Goal: Information Seeking & Learning: Learn about a topic

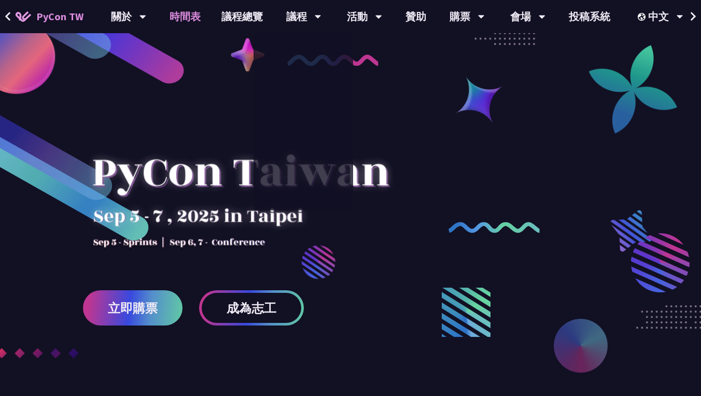
click at [195, 16] on link "時間表" at bounding box center [185, 16] width 52 height 33
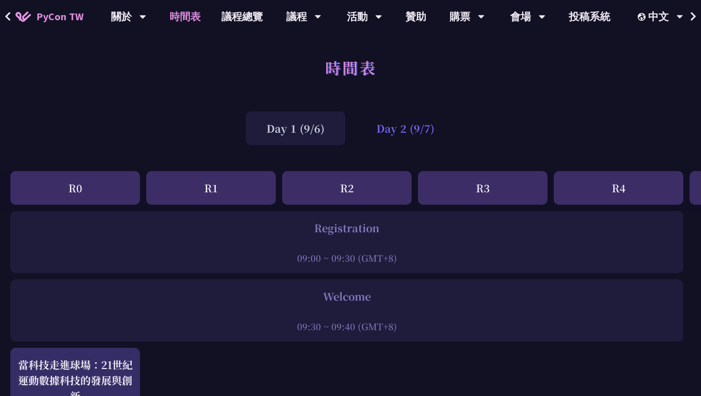
click at [378, 134] on div "Day 2 (9/7)" at bounding box center [406, 129] width 100 height 34
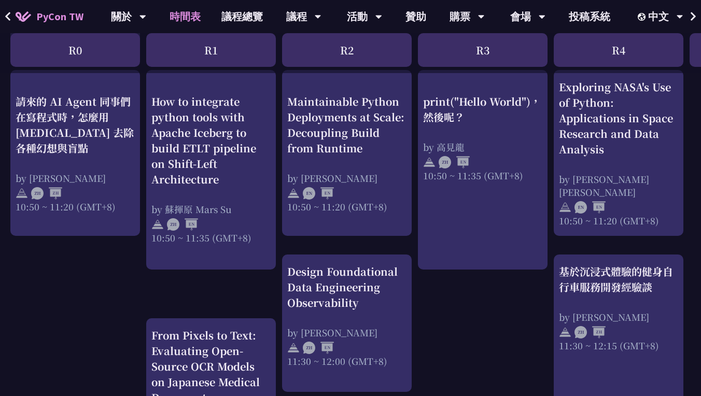
scroll to position [92, 0]
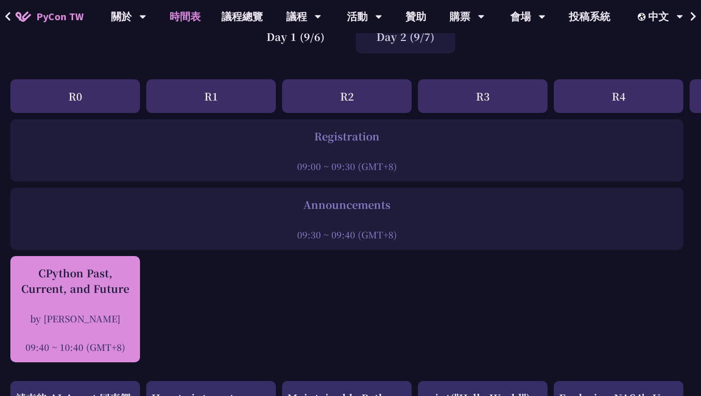
click at [84, 295] on div "CPython Past, Current, and Future" at bounding box center [75, 281] width 119 height 31
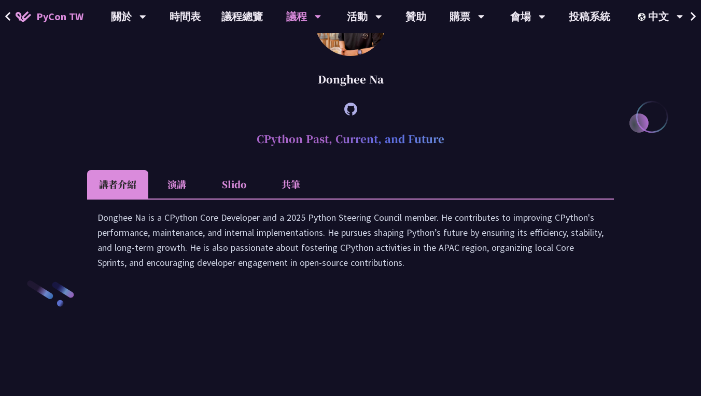
scroll to position [1367, 0]
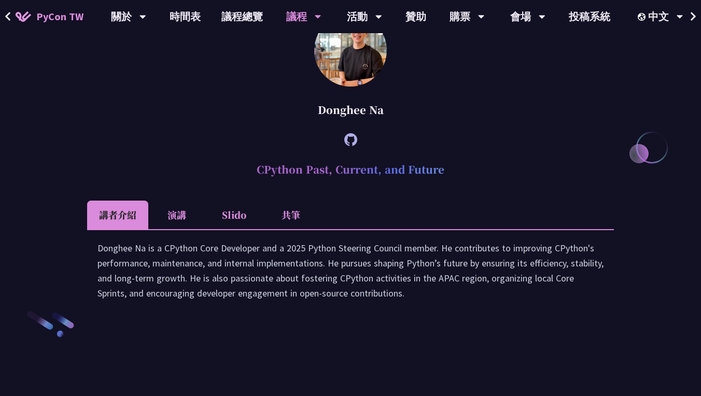
click at [276, 185] on h2 "CPython Past, Current, and Future" at bounding box center [350, 169] width 527 height 31
copy article "CPython Past, Current, and Future"
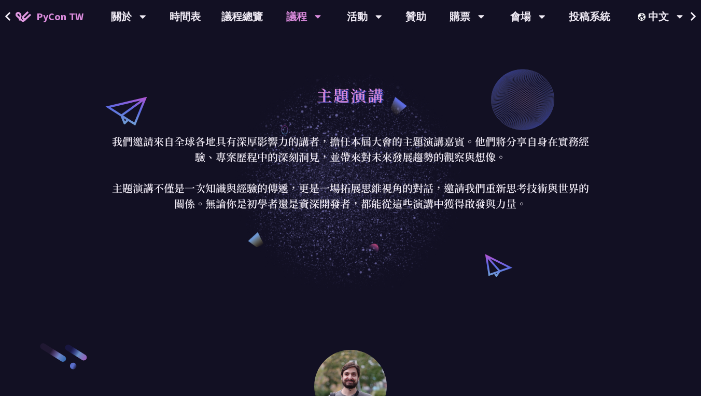
scroll to position [0, 0]
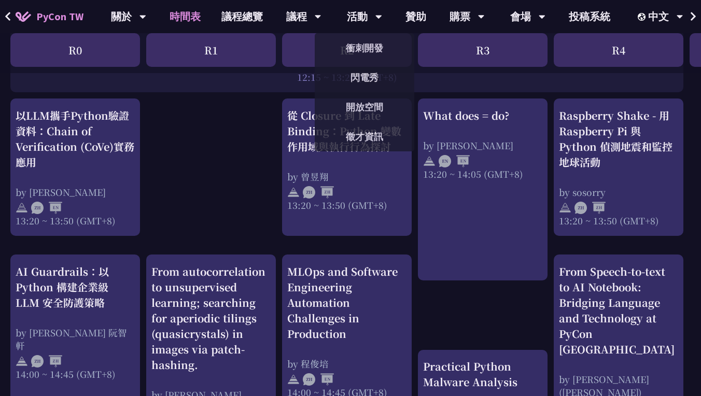
scroll to position [885, 0]
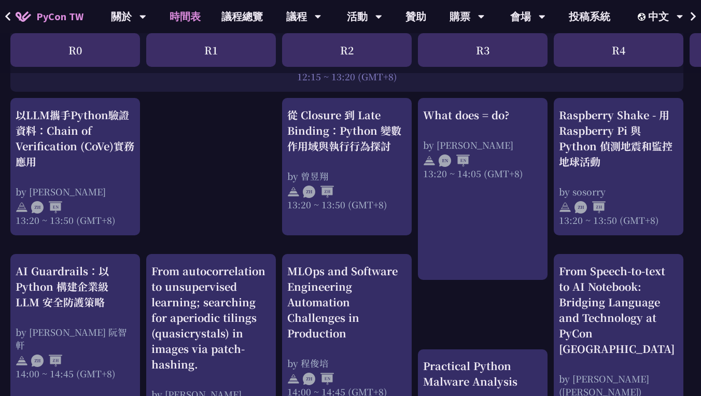
click at [221, 158] on div "print("Hello World")，然後呢？ by 高見龍 10:50 ~ 11:35 (GMT+8) What does = do? by Reuve…" at bounding box center [551, 127] width 1102 height 1602
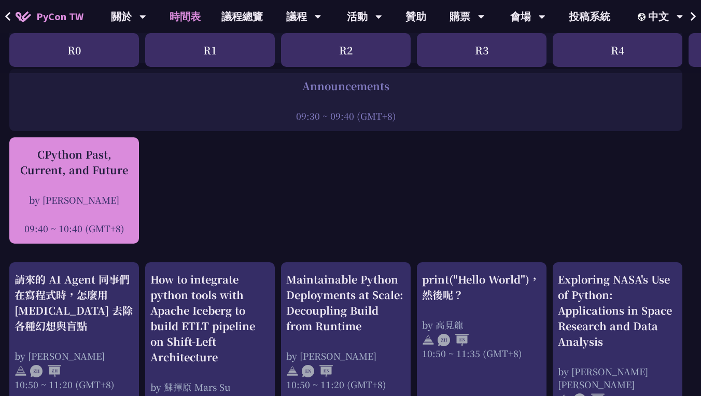
scroll to position [203, 1]
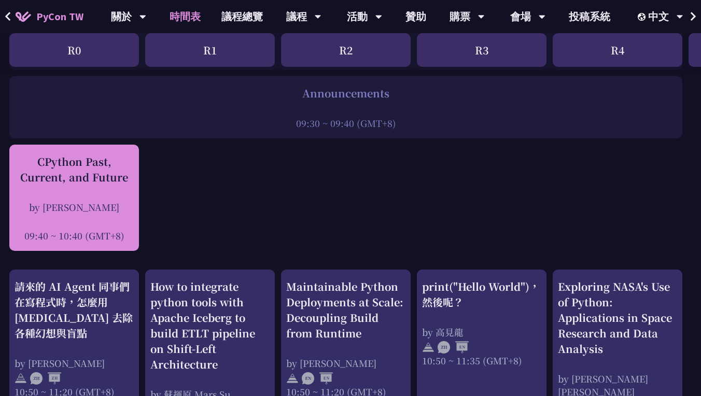
click at [99, 195] on div "CPython Past, Current, and Future by Donghee Na 09:40 ~ 10:40 (GMT+8)" at bounding box center [74, 198] width 119 height 88
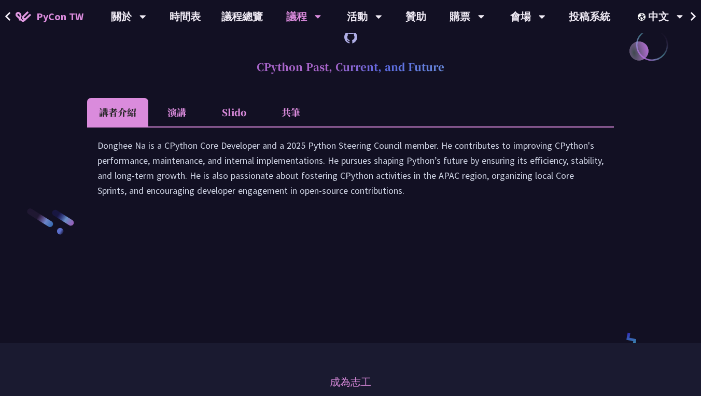
scroll to position [1476, 0]
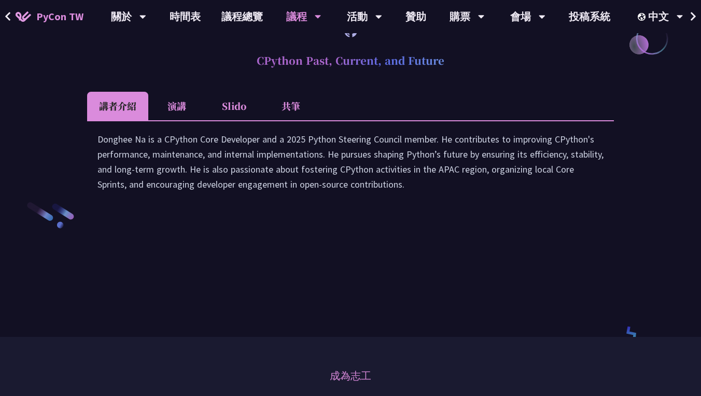
click at [189, 120] on li "演講" at bounding box center [176, 106] width 57 height 29
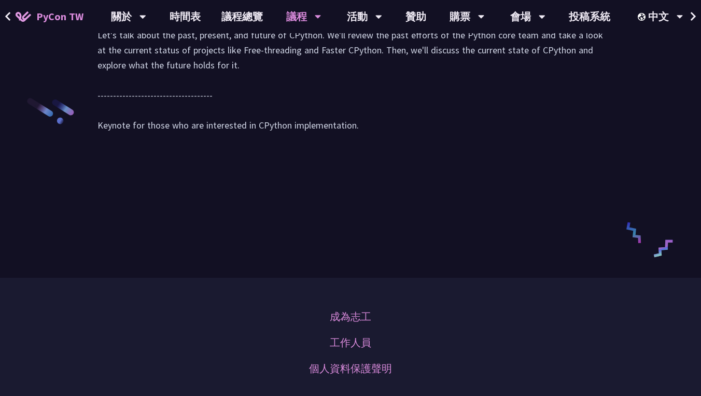
scroll to position [1581, 0]
click at [245, 16] on li "Slido" at bounding box center [233, 2] width 57 height 29
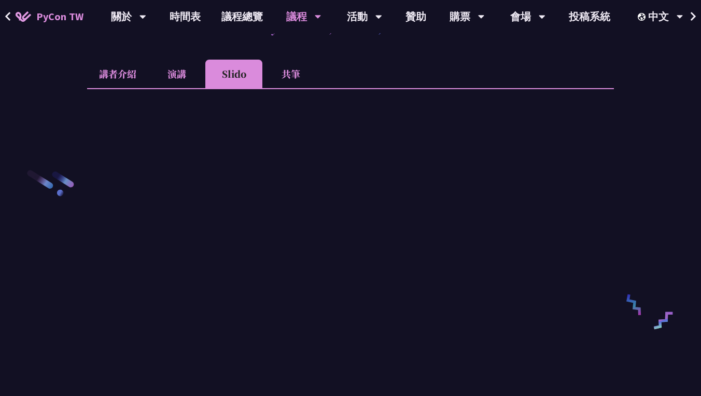
scroll to position [1504, 0]
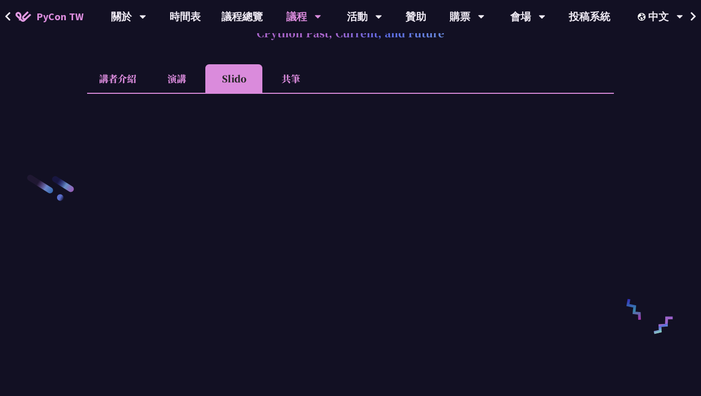
click at [283, 93] on li "共筆" at bounding box center [290, 78] width 57 height 29
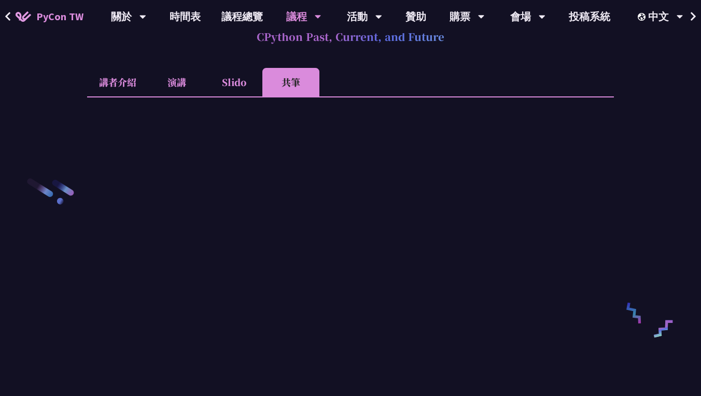
scroll to position [1500, 0]
click at [238, 96] on li "Slido" at bounding box center [233, 82] width 57 height 29
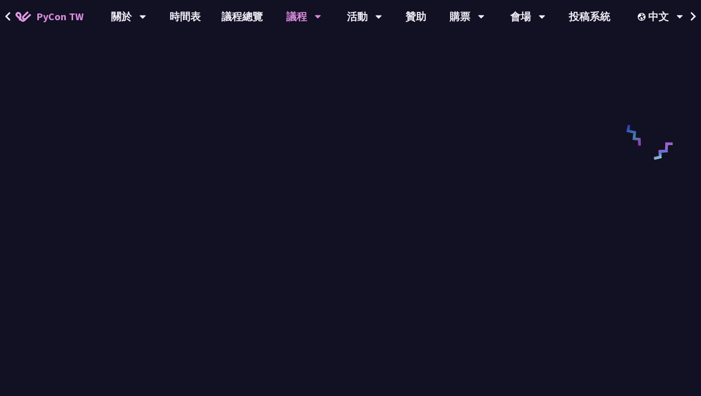
scroll to position [1680, 0]
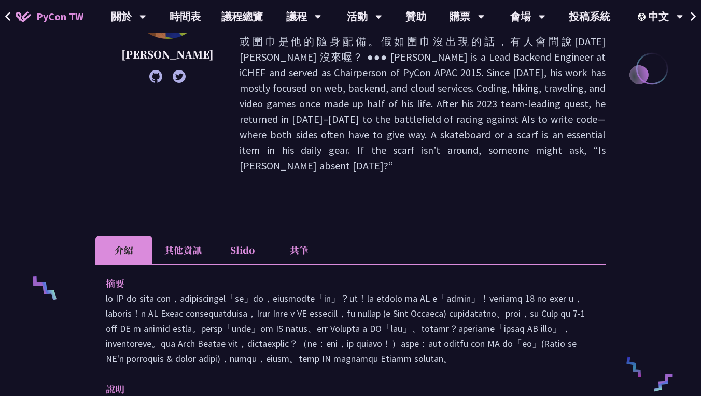
scroll to position [284, 0]
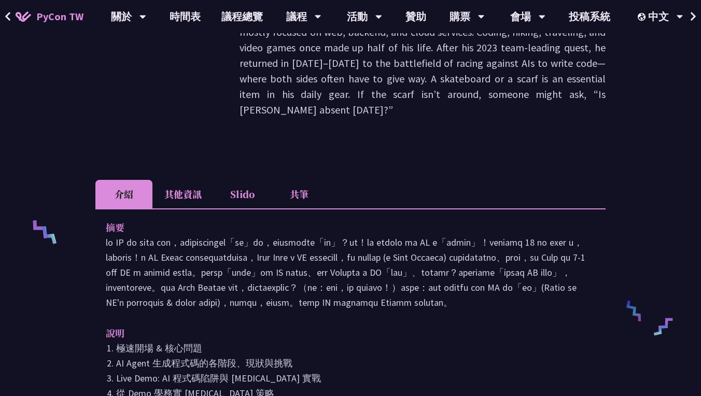
click at [190, 180] on li "其他資訊" at bounding box center [183, 194] width 61 height 29
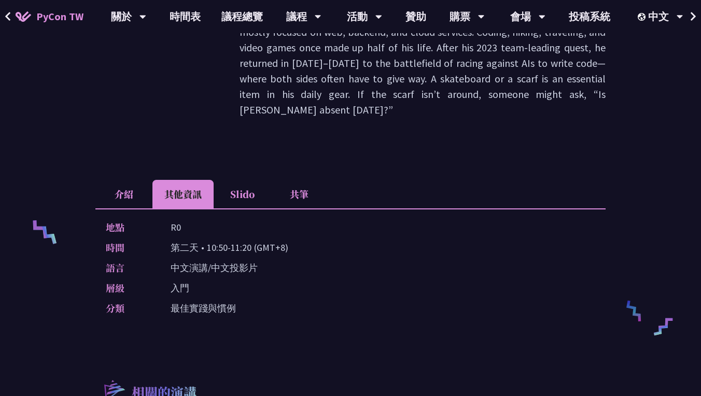
click at [137, 180] on li "介紹" at bounding box center [123, 194] width 57 height 29
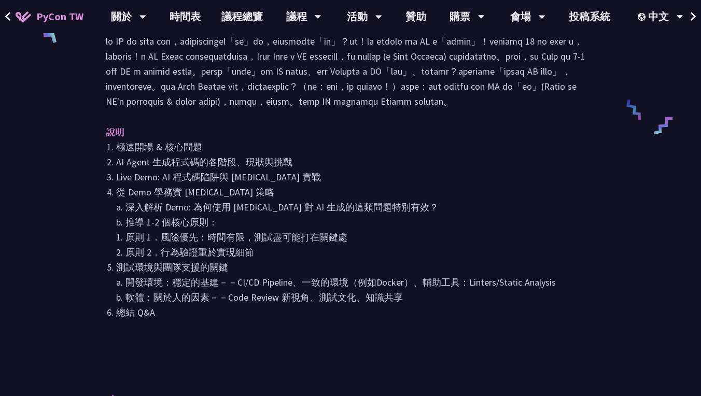
scroll to position [488, 0]
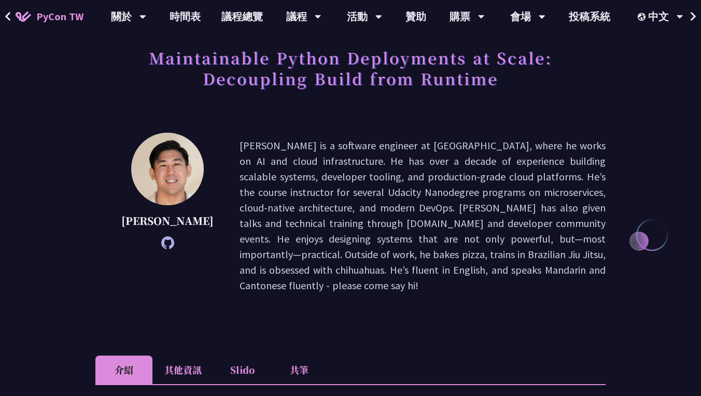
scroll to position [62, 0]
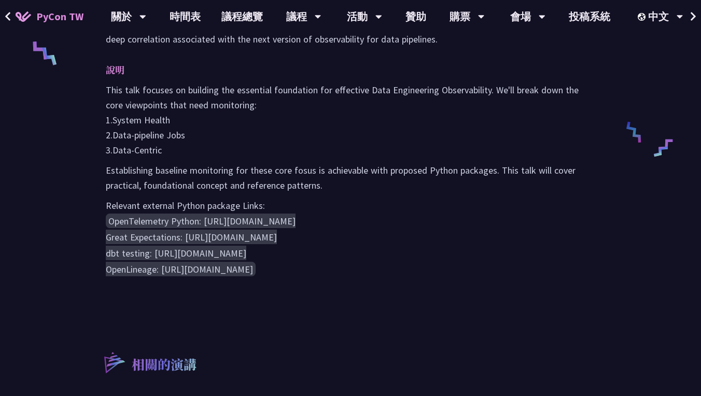
scroll to position [459, 0]
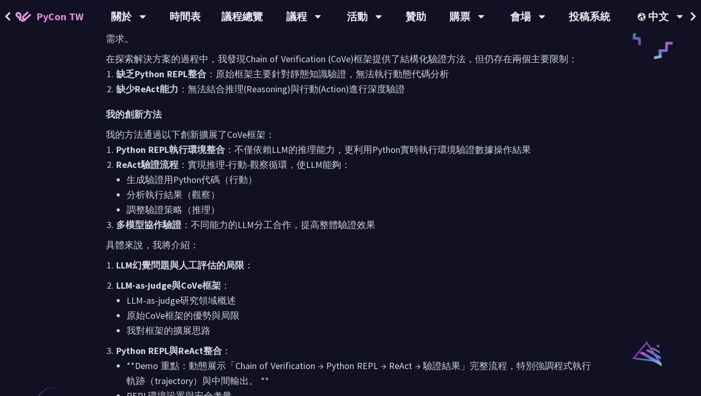
scroll to position [701, 0]
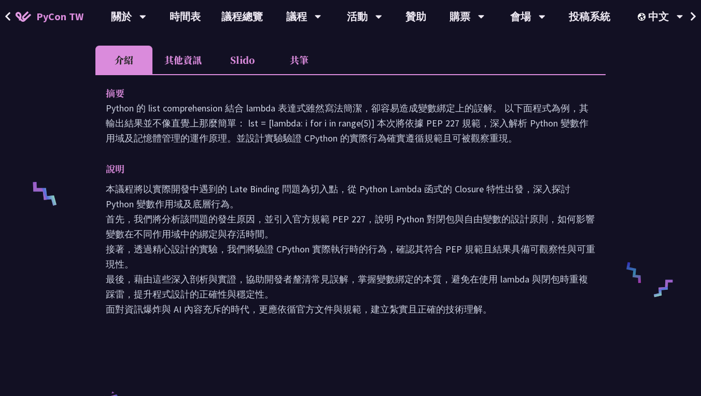
scroll to position [320, 0]
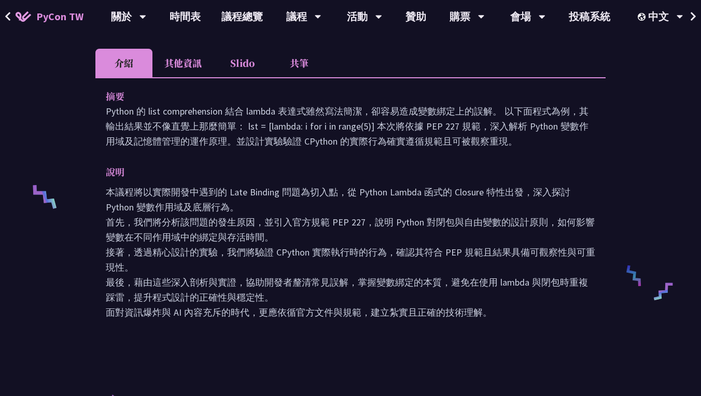
click at [107, 110] on p "Python 的 list comprehension 結合 lambda 表達式雖然寫法簡潔，卻容易造成變數綁定上的誤解。 以下面程式為例，其輸出結果並不像…" at bounding box center [351, 126] width 490 height 45
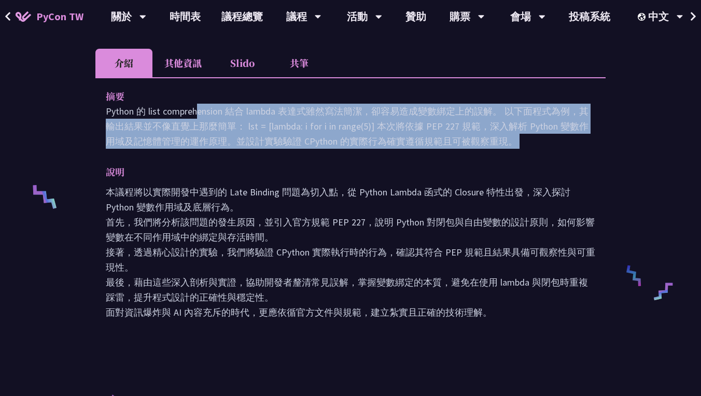
drag, startPoint x: 107, startPoint y: 110, endPoint x: 481, endPoint y: 143, distance: 374.9
click at [481, 143] on p "Python 的 list comprehension 結合 lambda 表達式雖然寫法簡潔，卻容易造成變數綁定上的誤解。 以下面程式為例，其輸出結果並不像…" at bounding box center [351, 126] width 490 height 45
copy div "Python 的 list comprehension 結合 lambda 表達式雖然寫法簡潔，卻容易造成變數綁定上的誤解。 以下面程式為例，其輸出結果並不像…"
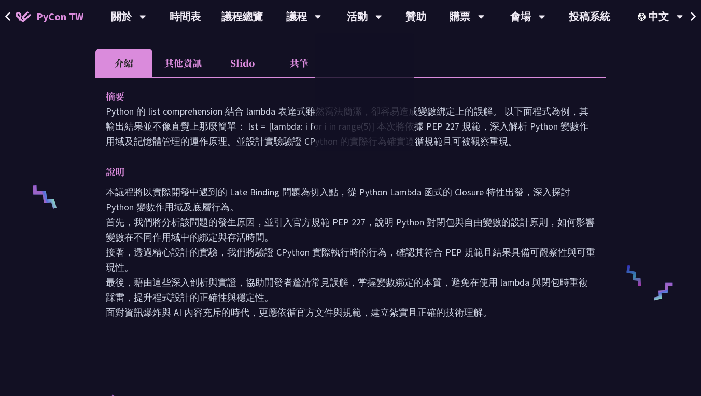
click at [248, 165] on p "說明" at bounding box center [340, 171] width 469 height 15
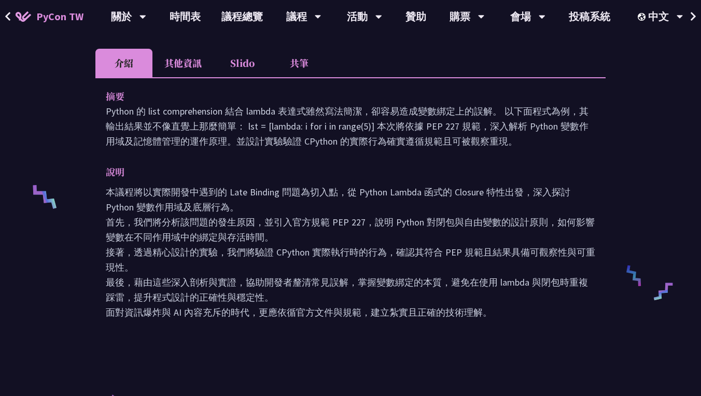
click at [248, 165] on p "說明" at bounding box center [340, 171] width 469 height 15
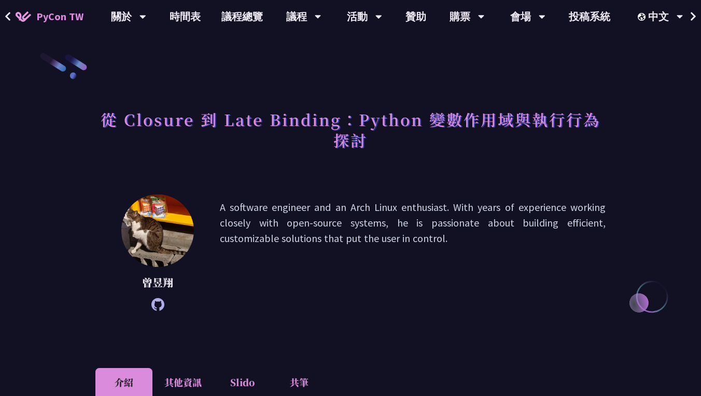
scroll to position [0, 0]
click at [185, 16] on link "時間表" at bounding box center [185, 16] width 52 height 33
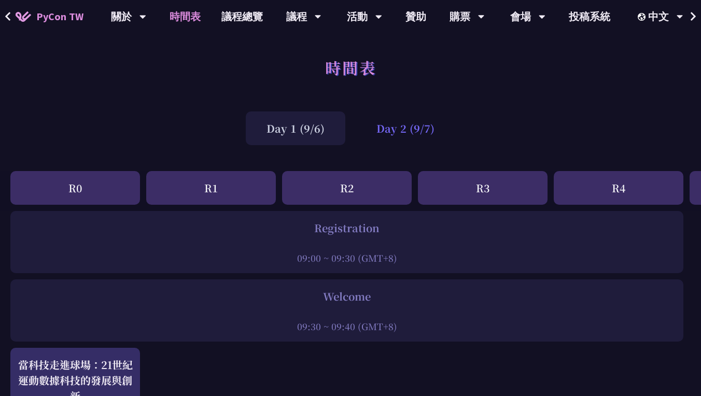
click at [398, 133] on div "Day 2 (9/7)" at bounding box center [406, 129] width 100 height 34
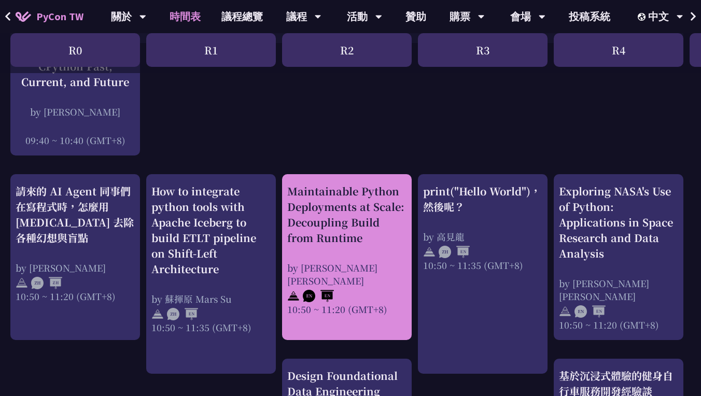
scroll to position [328, 0]
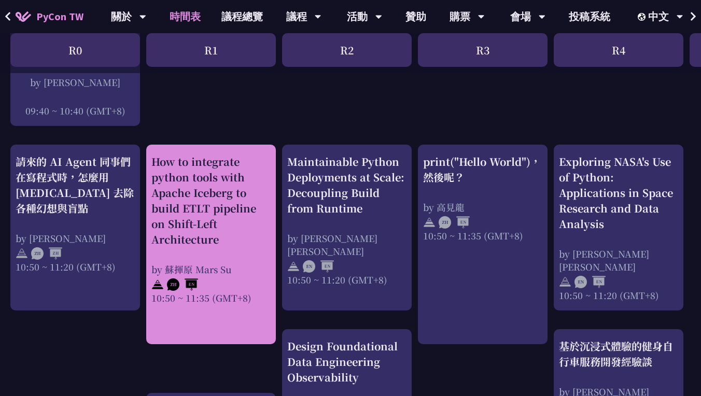
click at [183, 200] on div "How to integrate python tools with Apache Iceberg to build ETLT pipeline on Shi…" at bounding box center [210, 200] width 119 height 93
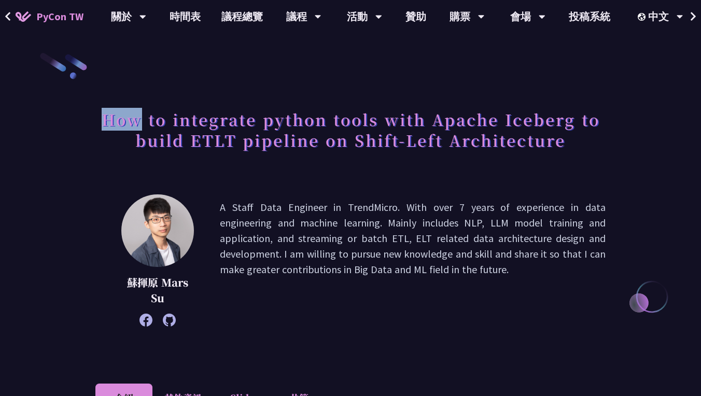
click at [118, 117] on h1 "How to integrate python tools with Apache Iceberg to build ETLT pipeline on Shi…" at bounding box center [350, 130] width 510 height 52
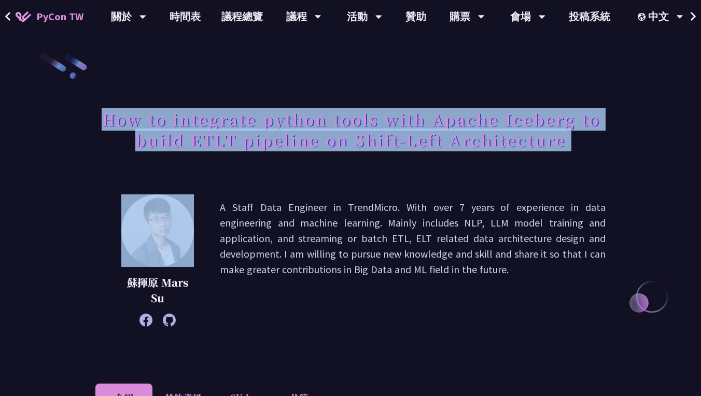
drag, startPoint x: 118, startPoint y: 117, endPoint x: 559, endPoint y: 138, distance: 440.9
click at [559, 138] on h1 "How to integrate python tools with Apache Iceberg to build ETLT pipeline on Shi…" at bounding box center [350, 130] width 510 height 52
drag, startPoint x: 559, startPoint y: 138, endPoint x: 363, endPoint y: 282, distance: 242.4
click at [363, 282] on p "A Staff Data Engineer in TrendMicro. With over 7 years of experience in data en…" at bounding box center [413, 261] width 386 height 122
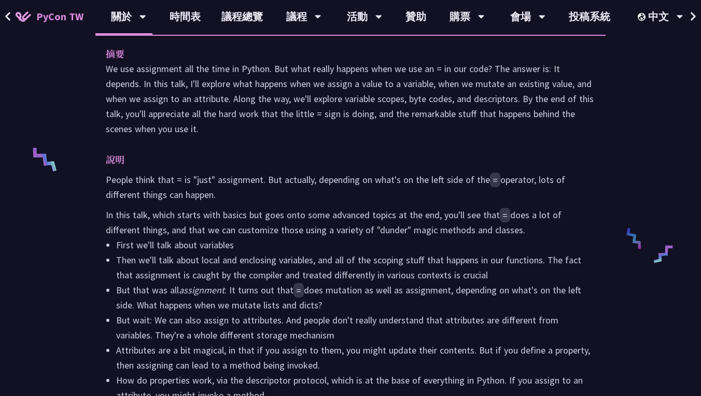
scroll to position [366, 0]
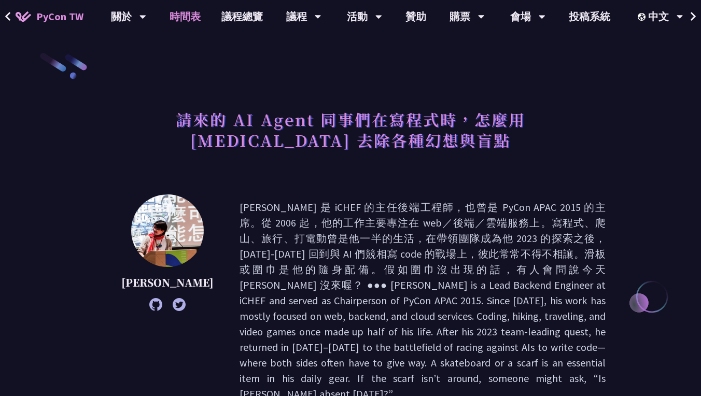
click at [202, 25] on link "時間表" at bounding box center [185, 16] width 52 height 33
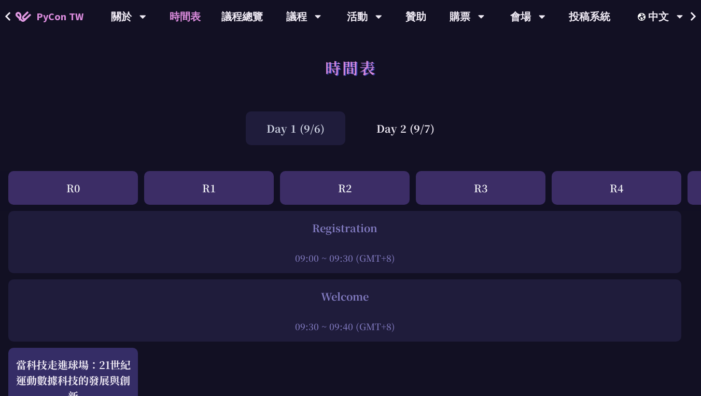
scroll to position [0, 2]
click at [409, 132] on div "Day 2 (9/7)" at bounding box center [406, 129] width 100 height 34
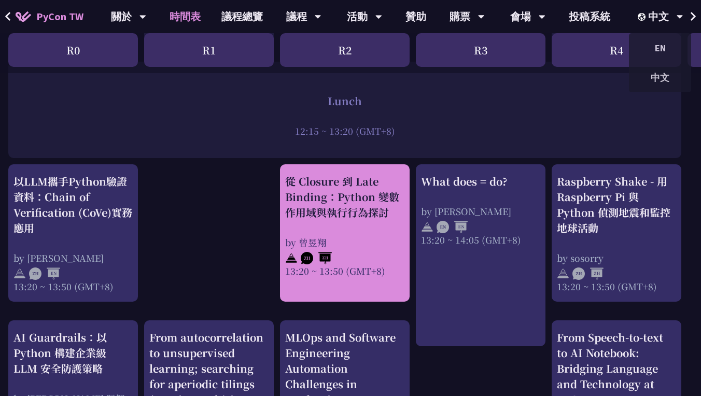
scroll to position [819, 0]
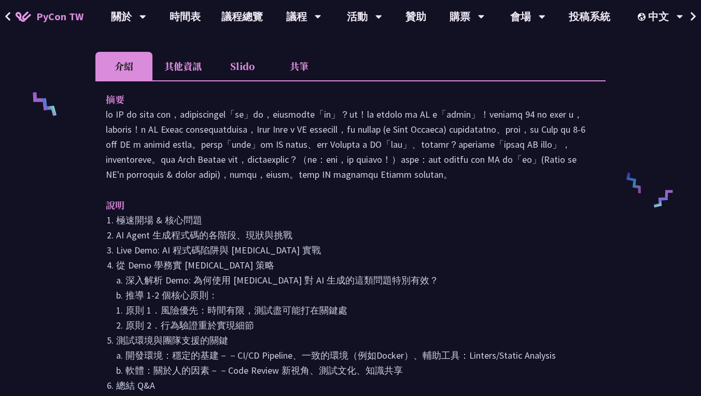
scroll to position [412, 0]
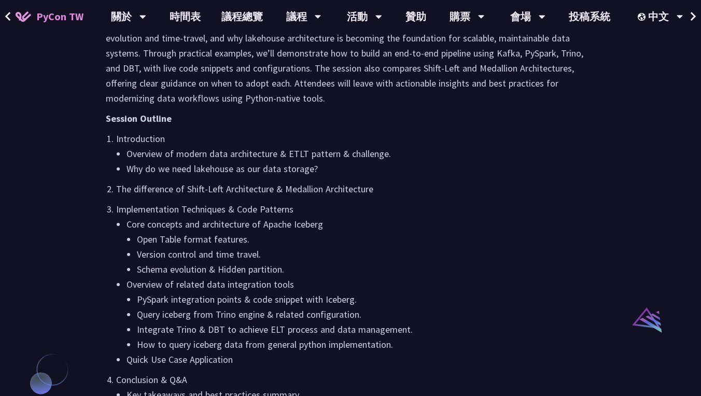
scroll to position [605, 0]
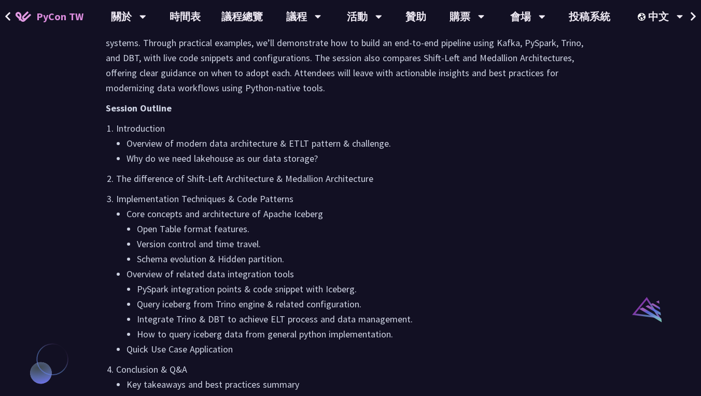
click at [121, 179] on p "The difference of Shift-Left Architecture & Medallion Architecture" at bounding box center [355, 178] width 479 height 15
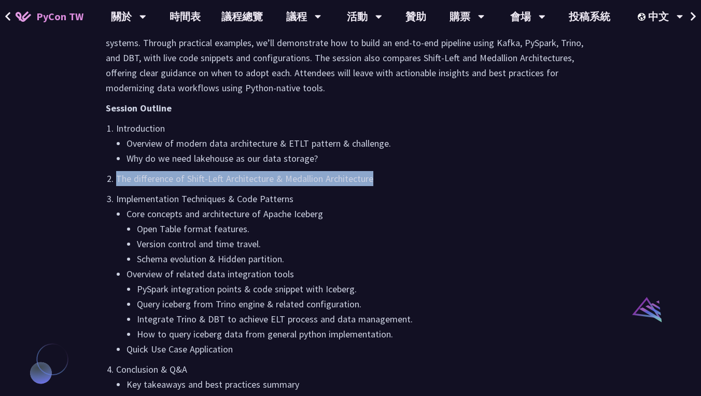
drag, startPoint x: 121, startPoint y: 179, endPoint x: 364, endPoint y: 181, distance: 242.8
click at [364, 181] on p "The difference of Shift-Left Architecture & Medallion Architecture" at bounding box center [355, 178] width 479 height 15
copy p "The difference of Shift-Left Architecture & Medallion Architecture"
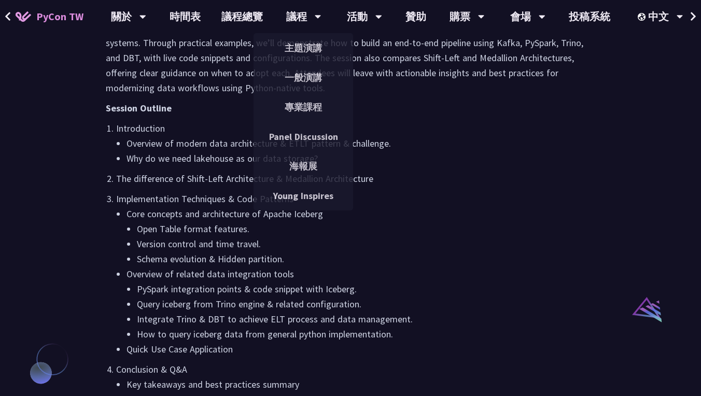
click at [172, 253] on li "Schema evolution & Hidden partition." at bounding box center [366, 259] width 459 height 15
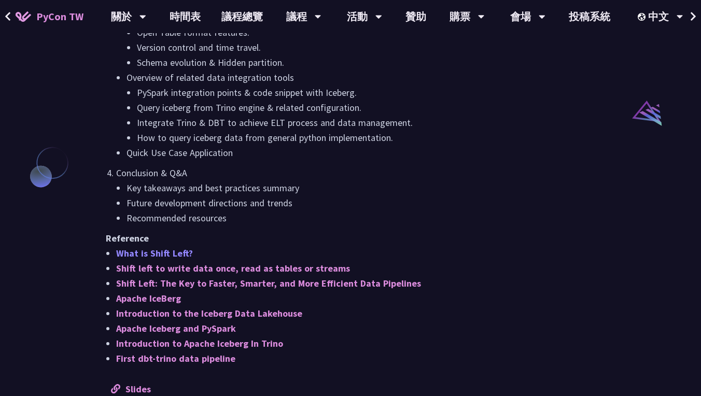
scroll to position [801, 0]
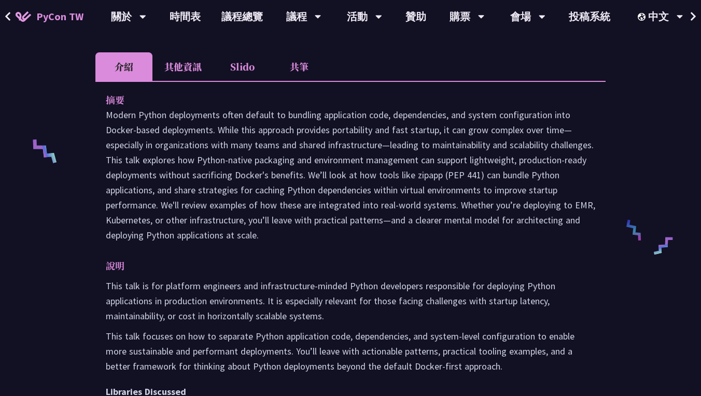
scroll to position [373, 0]
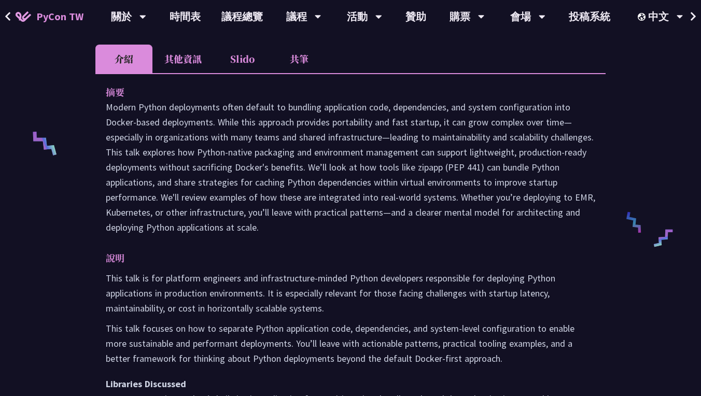
click at [109, 271] on p "This talk is for platform engineers and infrastructure-minded Python developers…" at bounding box center [351, 293] width 490 height 45
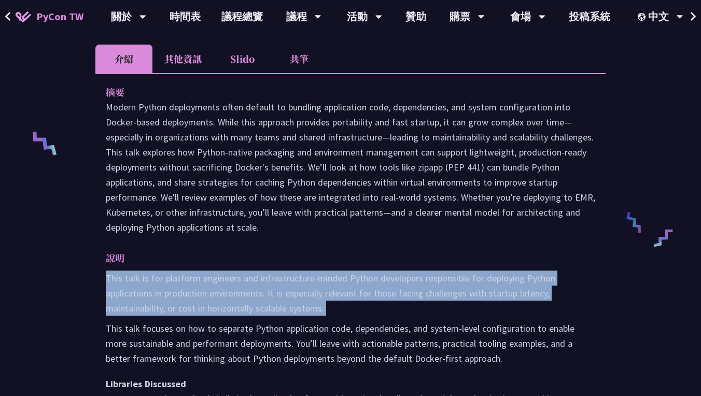
drag, startPoint x: 109, startPoint y: 259, endPoint x: 353, endPoint y: 289, distance: 245.6
click at [353, 289] on p "This talk is for platform engineers and infrastructure-minded Python developers…" at bounding box center [351, 293] width 490 height 45
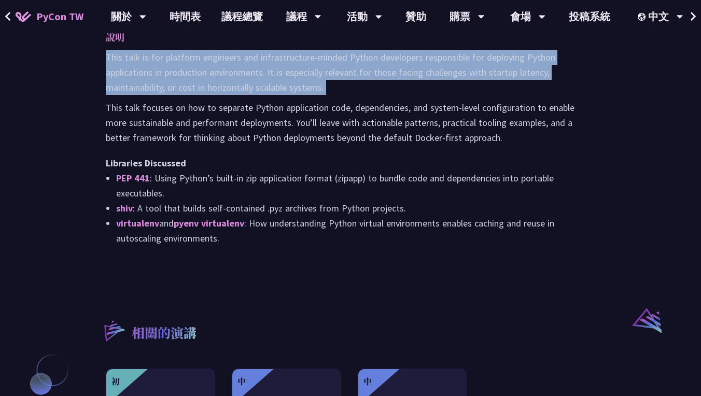
scroll to position [560, 0]
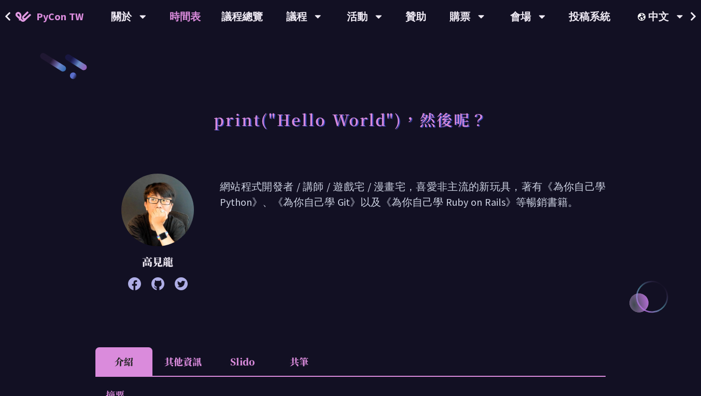
click at [190, 12] on link "時間表" at bounding box center [185, 16] width 52 height 33
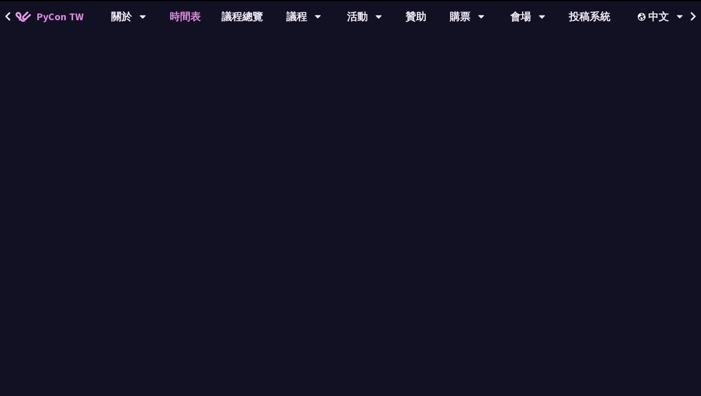
click at [205, 22] on link "時間表" at bounding box center [185, 16] width 52 height 33
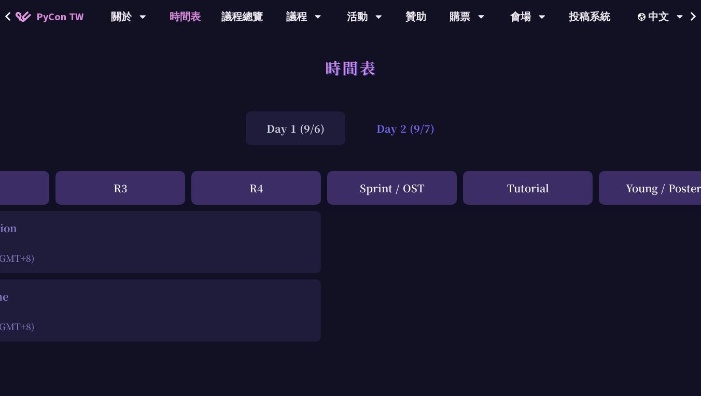
scroll to position [0, 387]
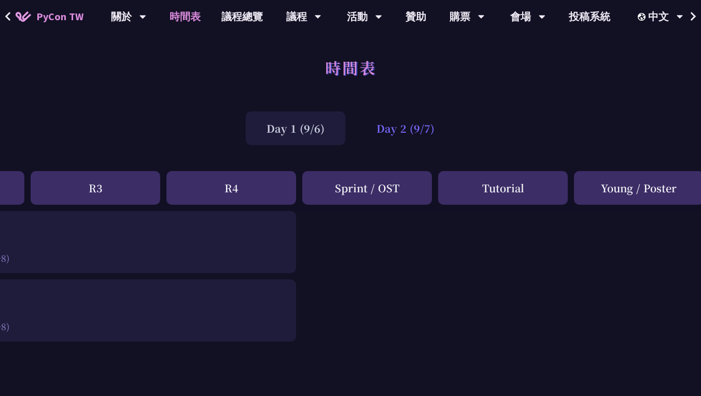
click at [403, 131] on div "Day 2 (9/7)" at bounding box center [406, 129] width 100 height 34
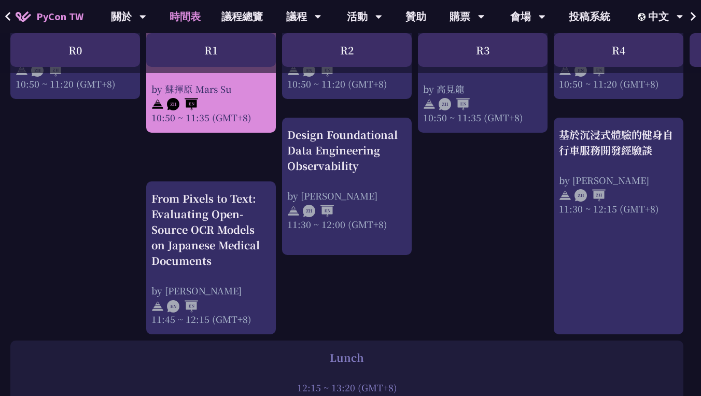
scroll to position [540, 0]
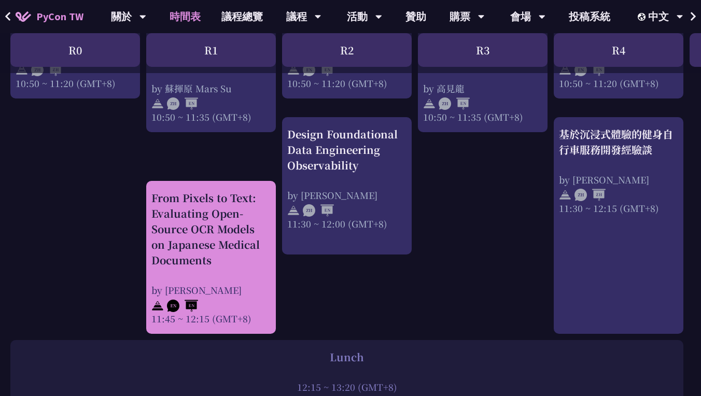
click at [219, 217] on div "From Pixels to Text: Evaluating Open-Source OCR Models on Japanese Medical Docu…" at bounding box center [210, 229] width 119 height 78
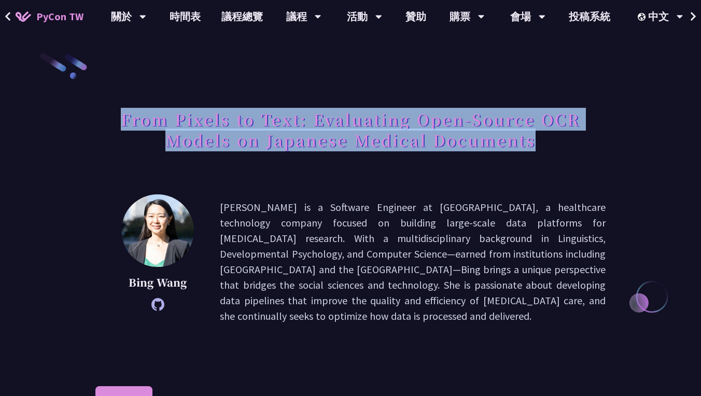
drag, startPoint x: 119, startPoint y: 122, endPoint x: 551, endPoint y: 142, distance: 432.5
click at [551, 142] on h1 "From Pixels to Text: Evaluating Open-Source OCR Models on Japanese Medical Docu…" at bounding box center [350, 130] width 510 height 52
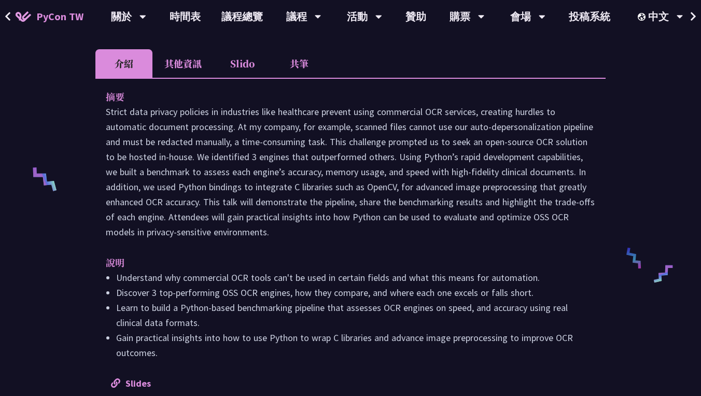
scroll to position [358, 0]
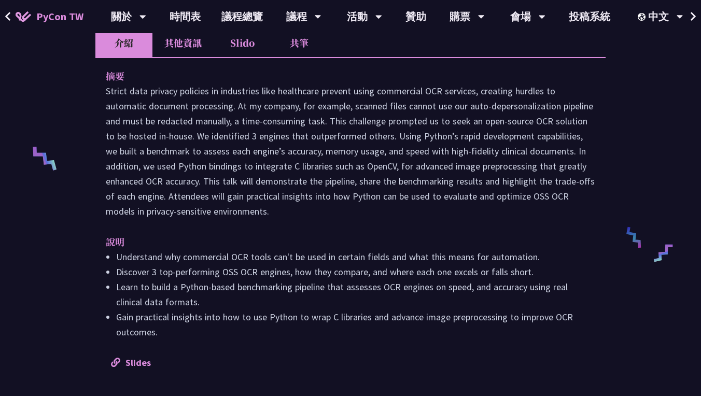
click at [198, 265] on li "Discover 3 top-performing OSS OCR engines, how they compare, and where each one…" at bounding box center [355, 272] width 479 height 15
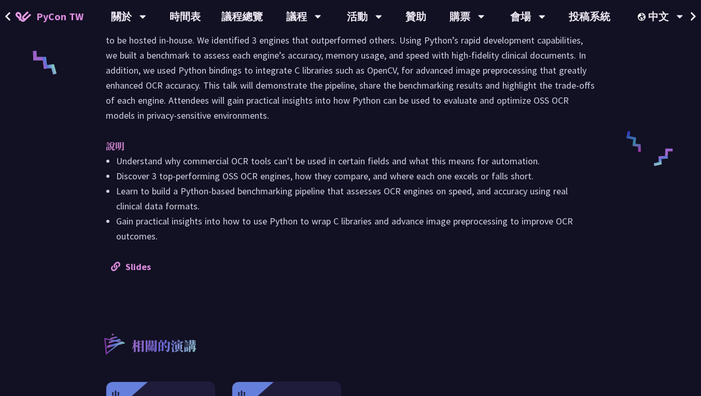
scroll to position [602, 0]
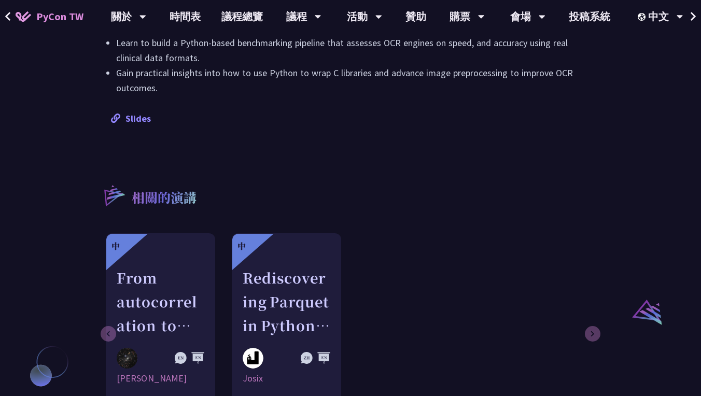
click at [131, 113] on link "Slides" at bounding box center [131, 119] width 40 height 12
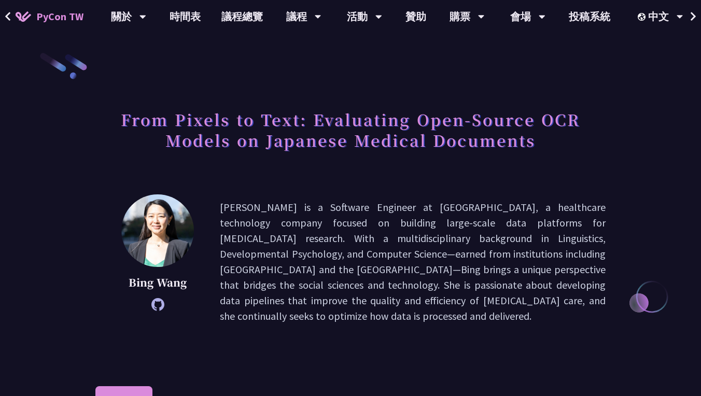
scroll to position [-4, 0]
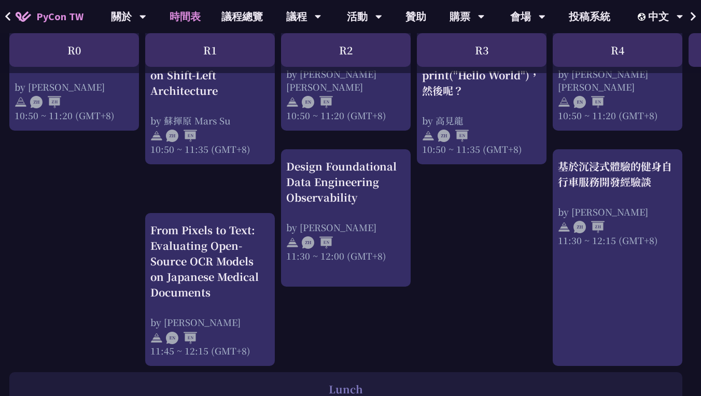
scroll to position [510, 1]
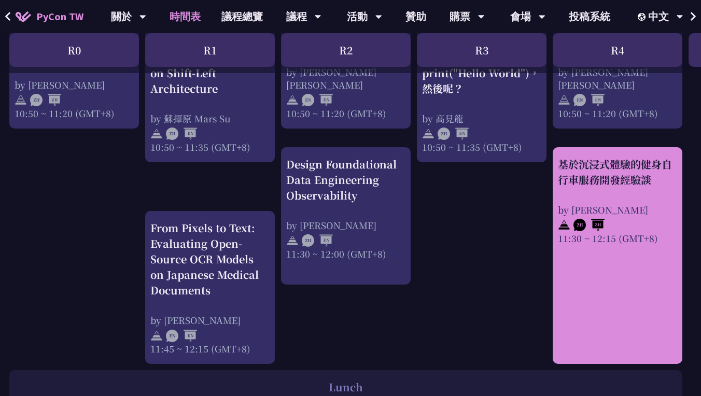
click at [637, 172] on div "基於沉浸式體驗的健身自行車服務開發經驗談" at bounding box center [617, 172] width 119 height 31
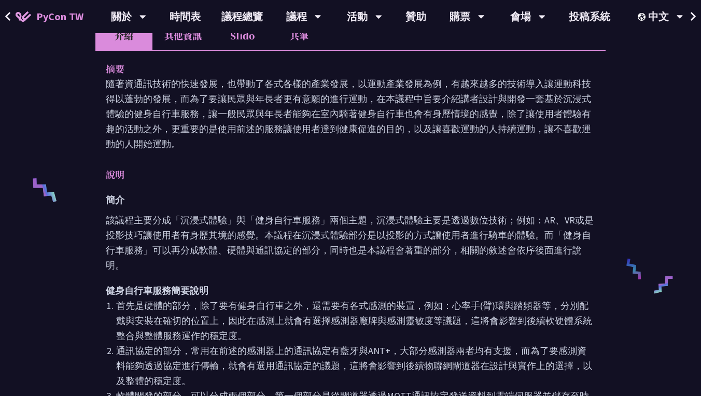
scroll to position [442, 0]
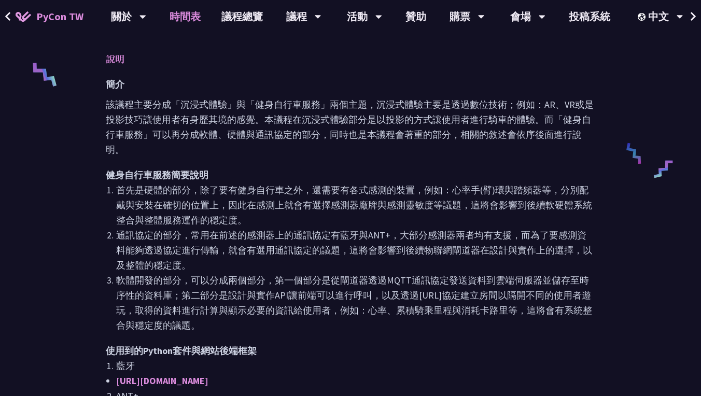
scroll to position [510, 0]
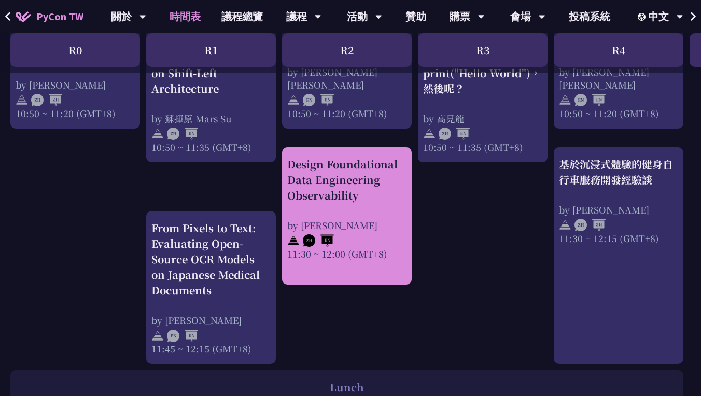
click at [381, 190] on div "Design Foundational Data Engineering Observability" at bounding box center [346, 180] width 119 height 47
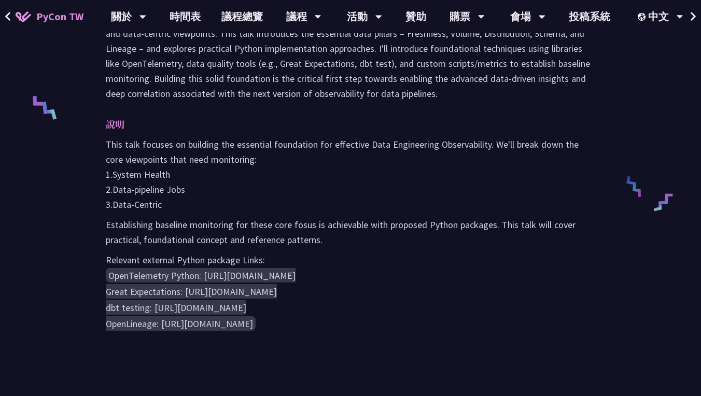
scroll to position [410, 0]
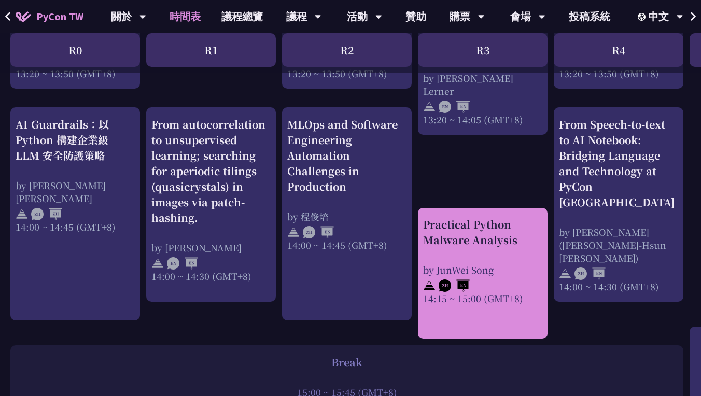
scroll to position [1034, 0]
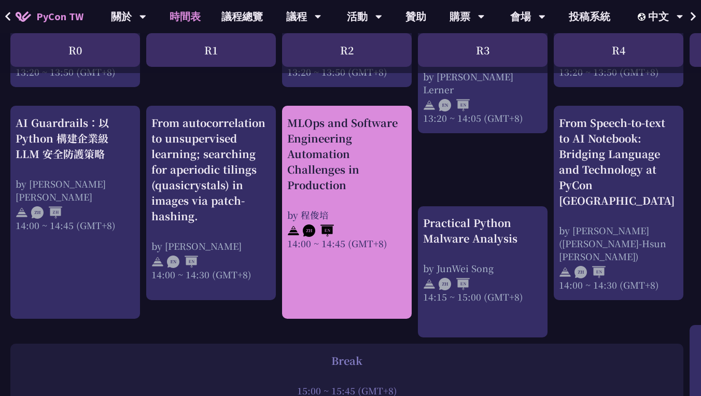
click at [316, 169] on div "MLOps and Software Engineering Automation Challenges in Production" at bounding box center [346, 154] width 119 height 78
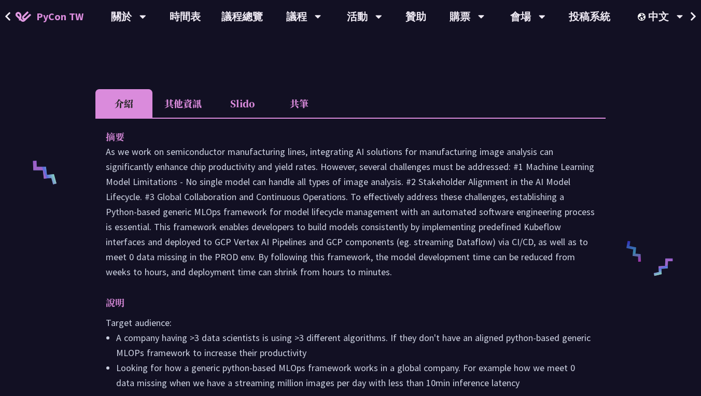
scroll to position [347, 0]
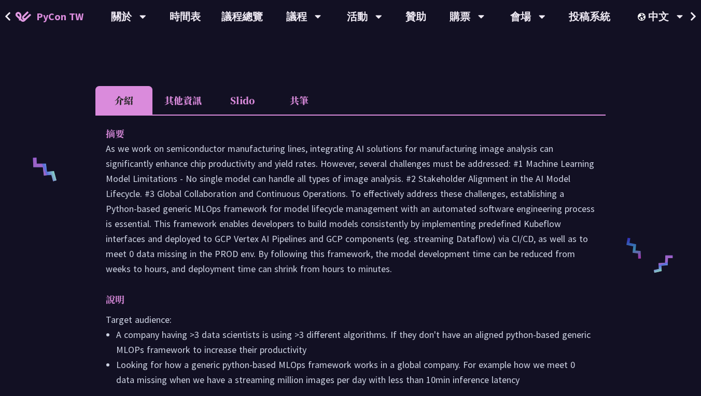
drag, startPoint x: 407, startPoint y: 266, endPoint x: 378, endPoint y: 137, distance: 132.4
click at [378, 137] on div "摘要" at bounding box center [351, 201] width 490 height 150
copy div "As we work on semiconductor manufacturing lines, integrating AI solutions for m…"
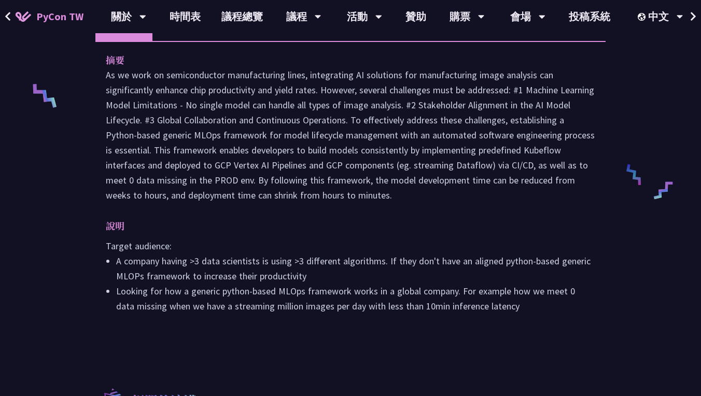
scroll to position [436, 0]
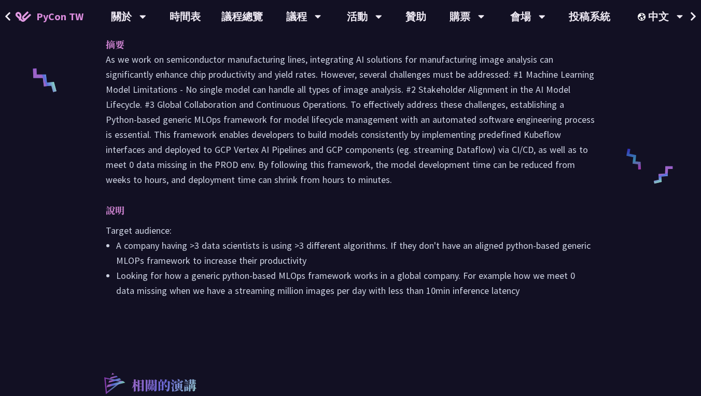
drag, startPoint x: 529, startPoint y: 298, endPoint x: 456, endPoint y: 215, distance: 109.9
click at [456, 215] on div "摘要 說明 Target audience: A company having >3 data scientists is using >3 differen…" at bounding box center [350, 174] width 510 height 299
copy div "Target audience: A company having >3 data scientists is using >3 different algo…"
drag, startPoint x: 472, startPoint y: 195, endPoint x: 95, endPoint y: 73, distance: 395.8
click at [95, 73] on div "MLOps and Software Engineering Automation Challenges in Production 程俊培 介紹 其他資訊 …" at bounding box center [350, 134] width 701 height 1141
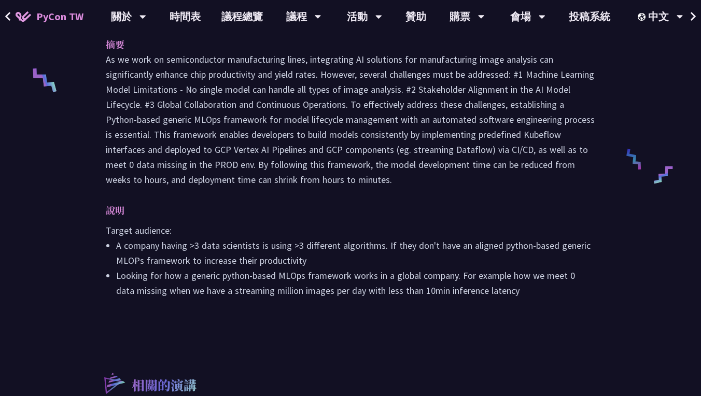
copy div "摘要 As we work on semiconductor manufacturing lines, integrating AI solutions fo…"
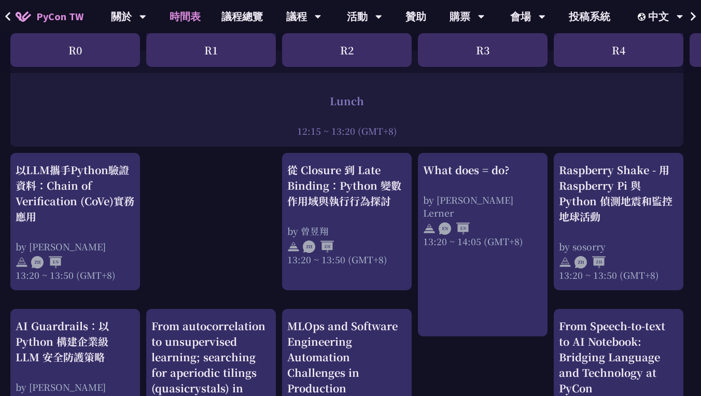
scroll to position [799, 0]
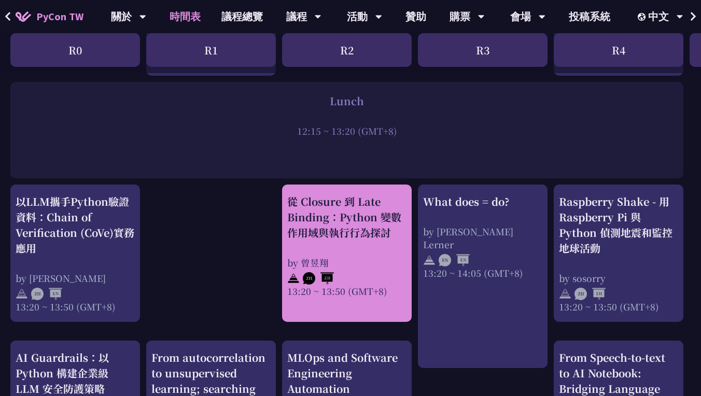
click at [360, 231] on div "從 Closure 到 Late Binding：Python 變數作用域與執行行為探討" at bounding box center [346, 217] width 119 height 47
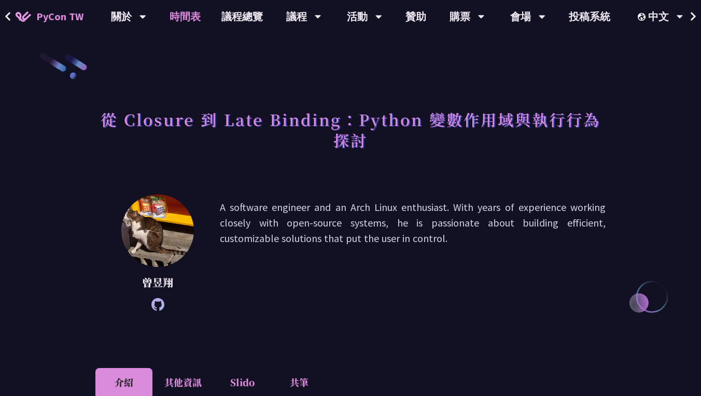
scroll to position [799, 0]
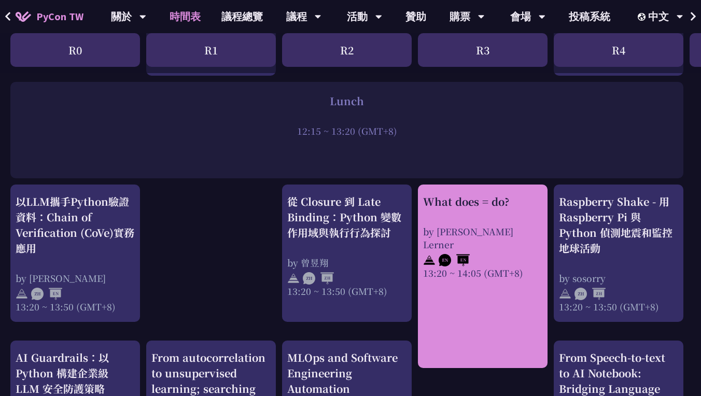
click at [481, 187] on div "What does = do? by Reuven M. Lerner 13:20 ~ 14:05 (GMT+8)" at bounding box center [483, 277] width 130 height 184
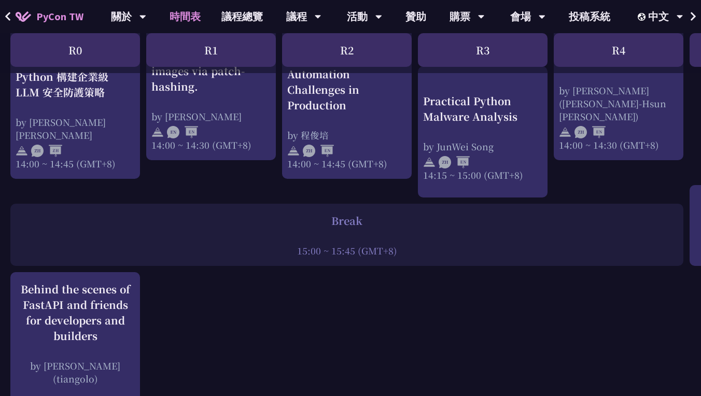
scroll to position [997, 0]
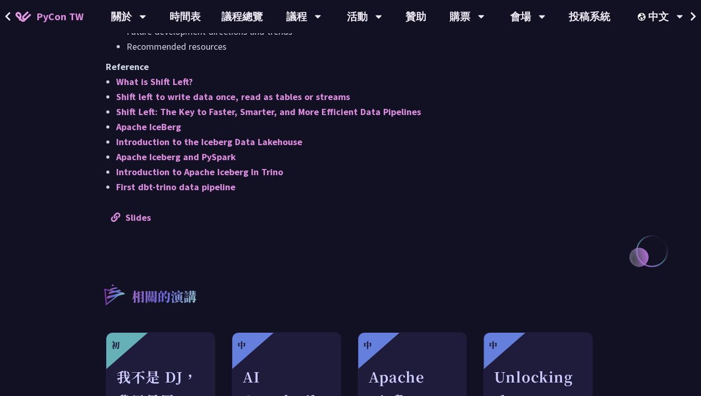
scroll to position [955, 0]
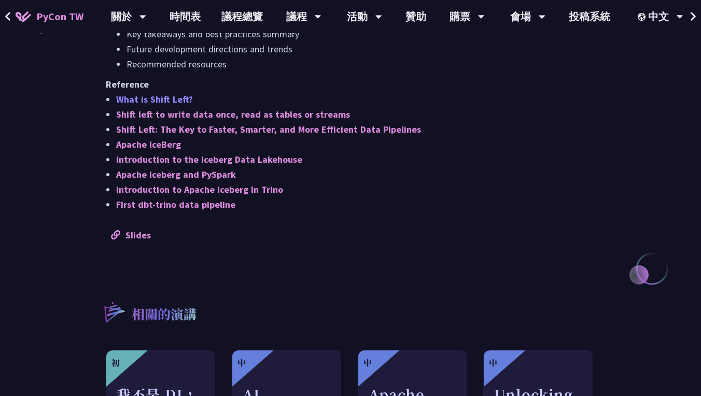
click at [176, 94] on link "What is Shift Left?" at bounding box center [154, 99] width 77 height 12
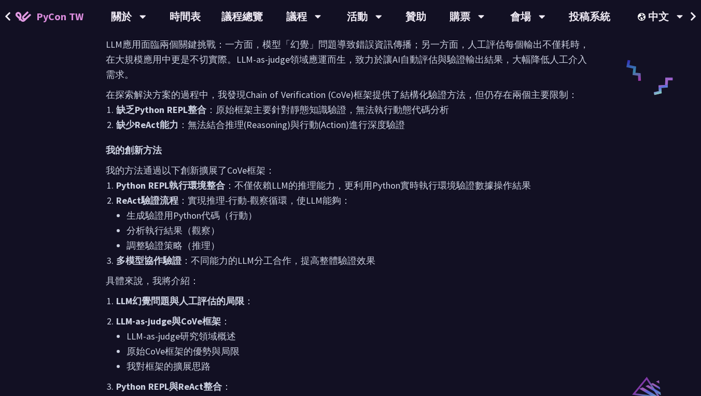
scroll to position [609, 0]
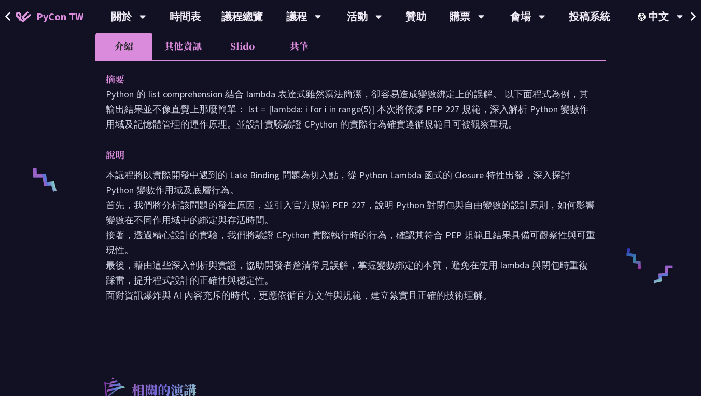
scroll to position [337, 0]
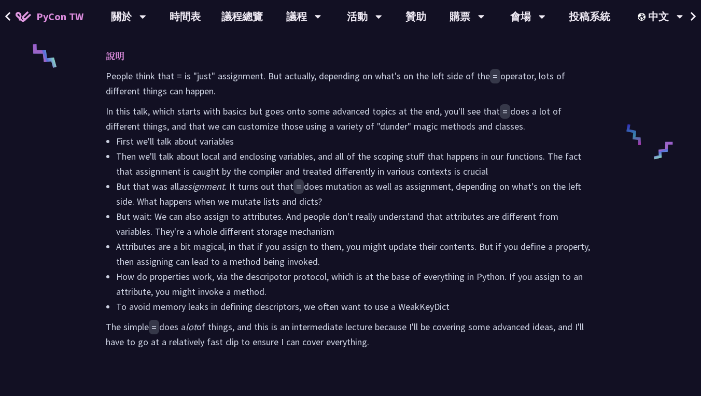
scroll to position [633, 0]
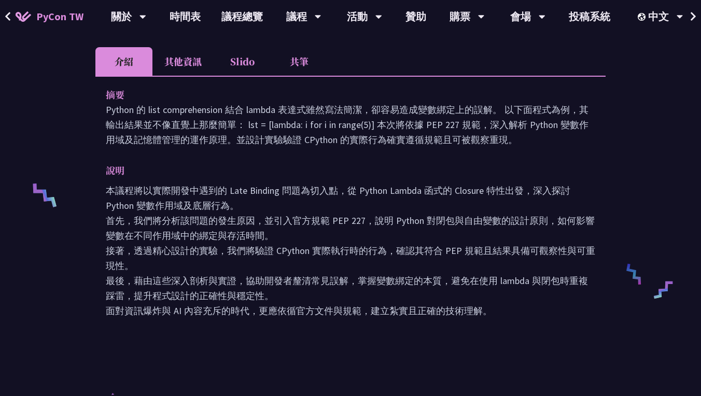
scroll to position [322, 0]
click at [228, 123] on p "Python 的 list comprehension 結合 lambda 表達式雖然寫法簡潔，卻容易造成變數綁定上的誤解。 以下面程式為例，其輸出結果並不像…" at bounding box center [351, 124] width 490 height 45
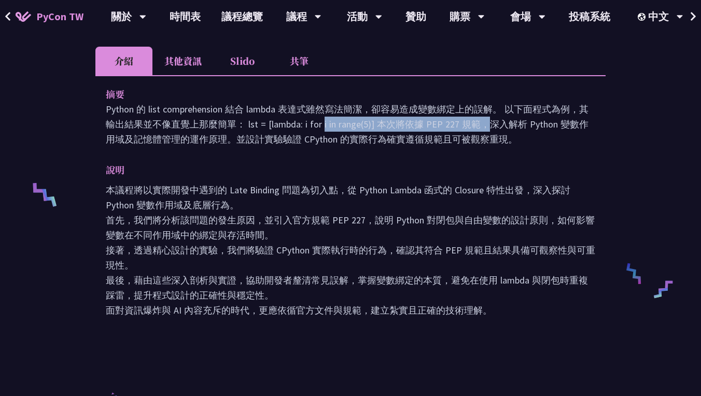
drag, startPoint x: 228, startPoint y: 123, endPoint x: 348, endPoint y: 124, distance: 119.8
click at [348, 124] on p "Python 的 list comprehension 結合 lambda 表達式雖然寫法簡潔，卻容易造成變數綁定上的誤解。 以下面程式為例，其輸出結果並不像…" at bounding box center [351, 124] width 490 height 45
copy p "lst = [lambda: i for i in range(5)]"
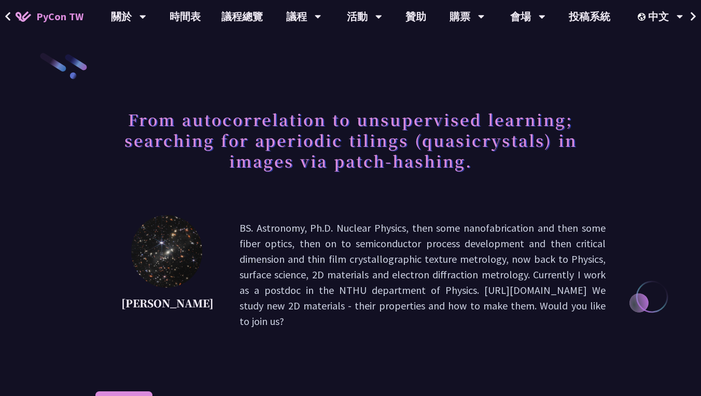
click at [146, 123] on h1 "From autocorrelation to unsupervised learning; searching for aperiodic tilings …" at bounding box center [350, 140] width 510 height 73
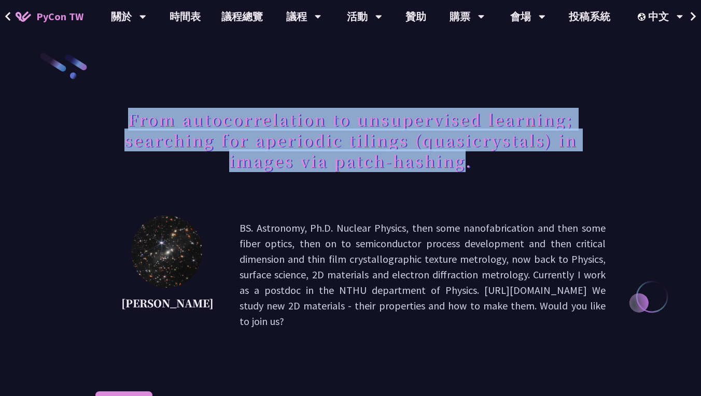
drag, startPoint x: 146, startPoint y: 123, endPoint x: 451, endPoint y: 168, distance: 308.8
click at [451, 168] on h1 "From autocorrelation to unsupervised learning; searching for aperiodic tilings …" at bounding box center [350, 140] width 510 height 73
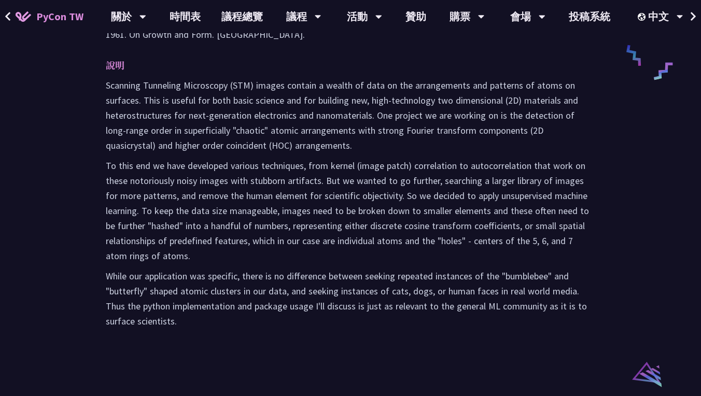
scroll to position [540, 0]
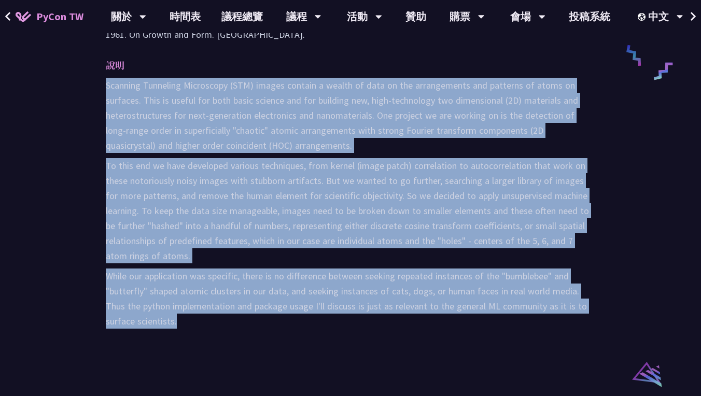
drag, startPoint x: 217, startPoint y: 352, endPoint x: 99, endPoint y: 84, distance: 293.6
click at [99, 84] on div "摘要 說明 Scanning Tunneling Microscopy (STM) images contain a wealth of data on th…" at bounding box center [350, 117] width 510 height 475
copy div "Scanning Tunneling Microscopy (STM) images contain a wealth of data on the arra…"
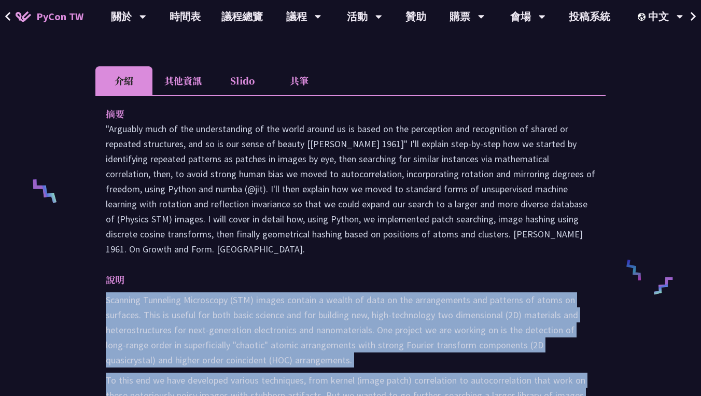
scroll to position [314, 0]
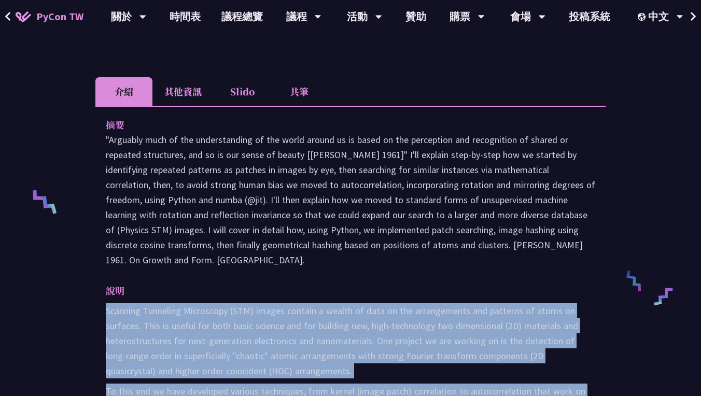
drag, startPoint x: 242, startPoint y: 274, endPoint x: 105, endPoint y: 143, distance: 189.3
click at [105, 143] on div "摘要 說明 Scanning Tunneling Microscopy (STM) images contain a wealth of data on th…" at bounding box center [350, 343] width 510 height 475
copy div ""Arguably much of the understanding of the world around us is based on the perc…"
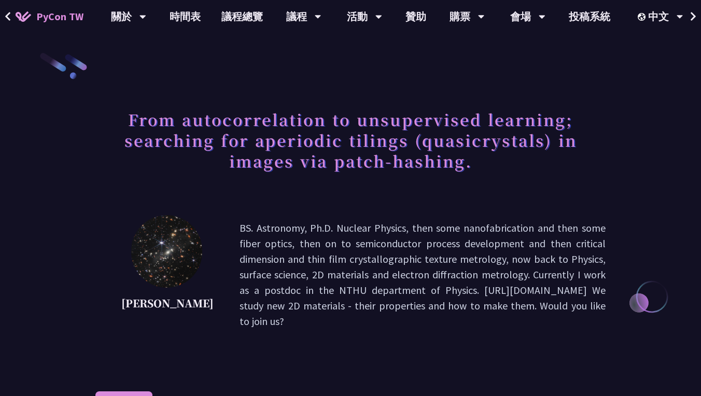
scroll to position [0, 0]
click at [159, 122] on h1 "From autocorrelation to unsupervised learning; searching for aperiodic tilings …" at bounding box center [350, 140] width 510 height 73
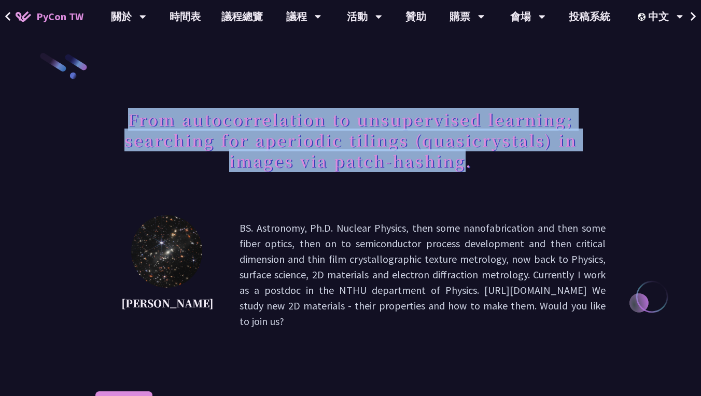
drag, startPoint x: 159, startPoint y: 122, endPoint x: 420, endPoint y: 169, distance: 264.5
click at [420, 169] on h1 "From autocorrelation to unsupervised learning; searching for aperiodic tilings …" at bounding box center [350, 140] width 510 height 73
copy h1 "From autocorrelation to unsupervised learning; searching for aperiodic tilings …"
